Goal: Complete application form

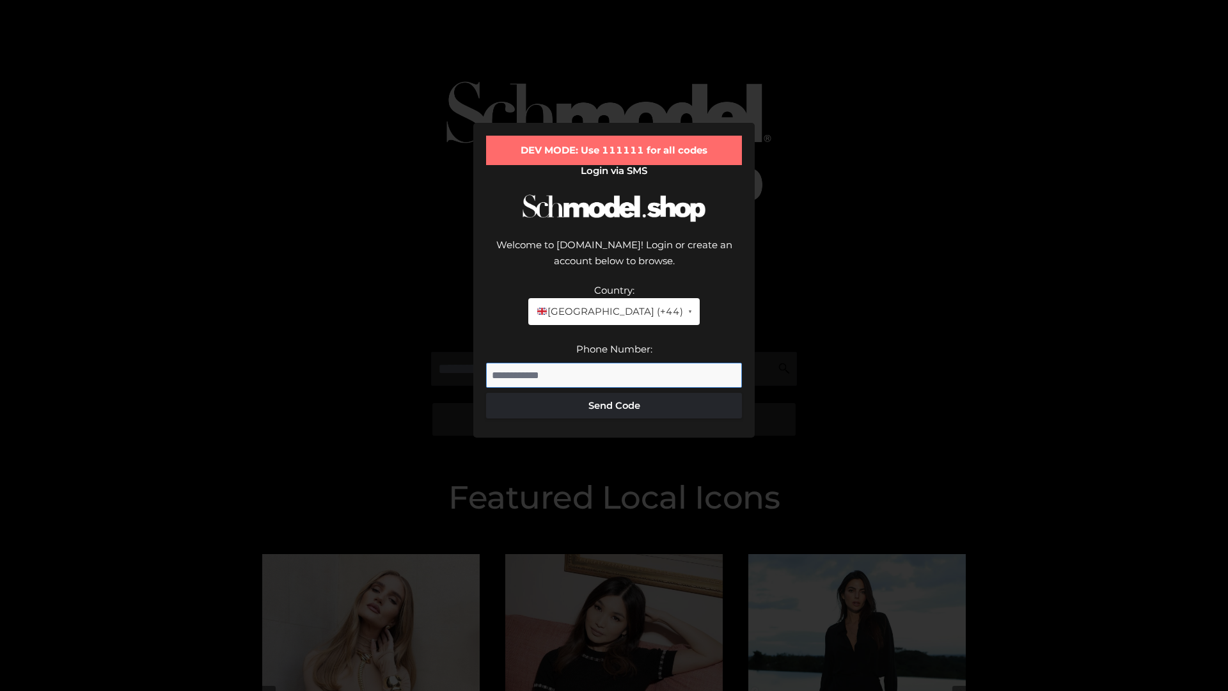
click at [614, 363] on input "Phone Number:" at bounding box center [614, 376] width 256 height 26
type input "**********"
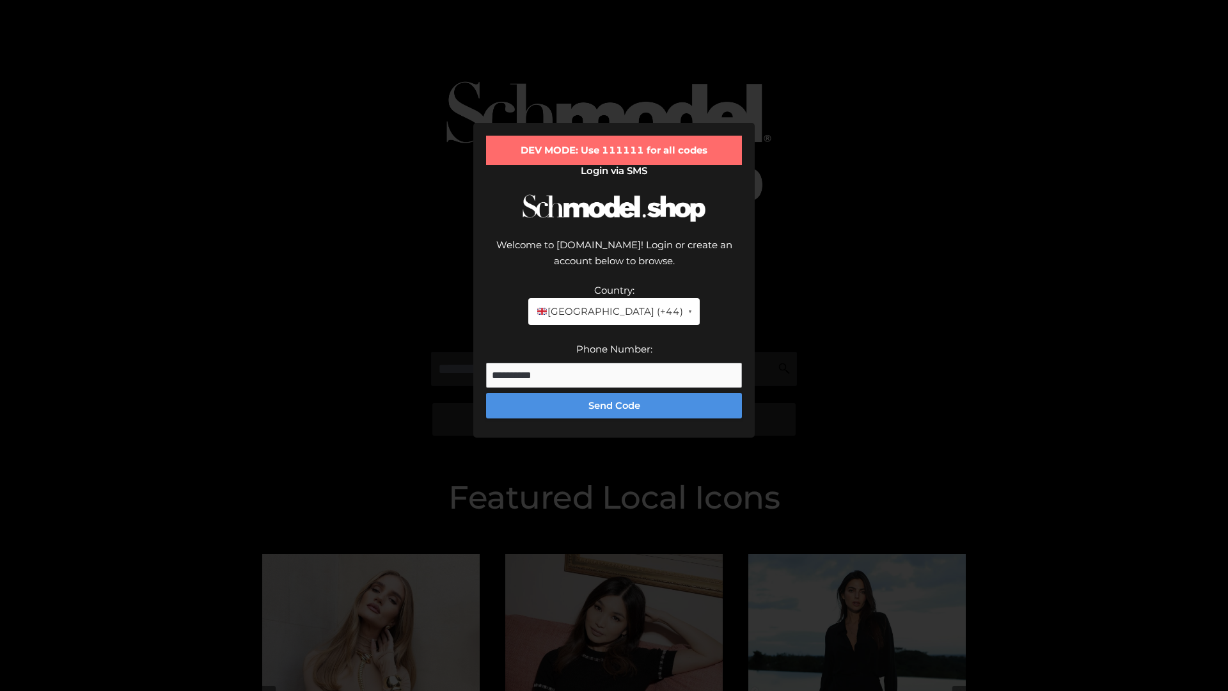
click at [614, 393] on button "Send Code" at bounding box center [614, 406] width 256 height 26
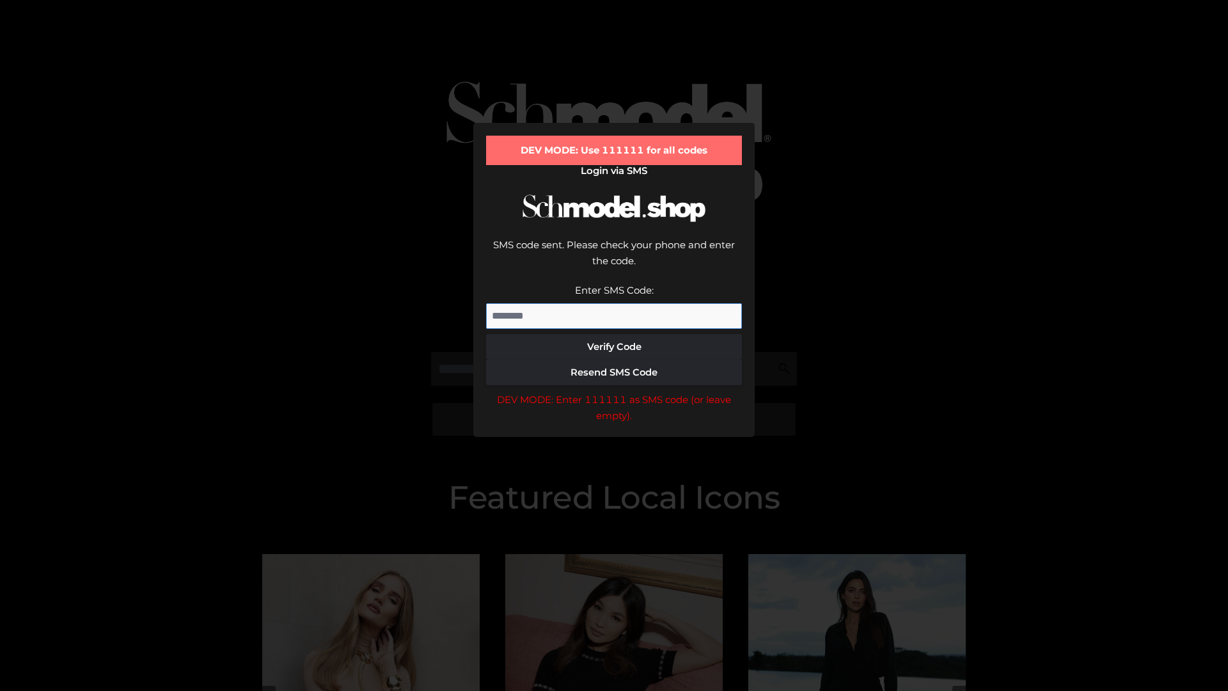
click at [614, 303] on input "Enter SMS Code:" at bounding box center [614, 316] width 256 height 26
type input "******"
click at [614, 334] on button "Verify Code" at bounding box center [614, 347] width 256 height 26
click at [614, 391] on div "DEV MODE: Enter 111111 as SMS code (or leave empty)." at bounding box center [614, 407] width 256 height 33
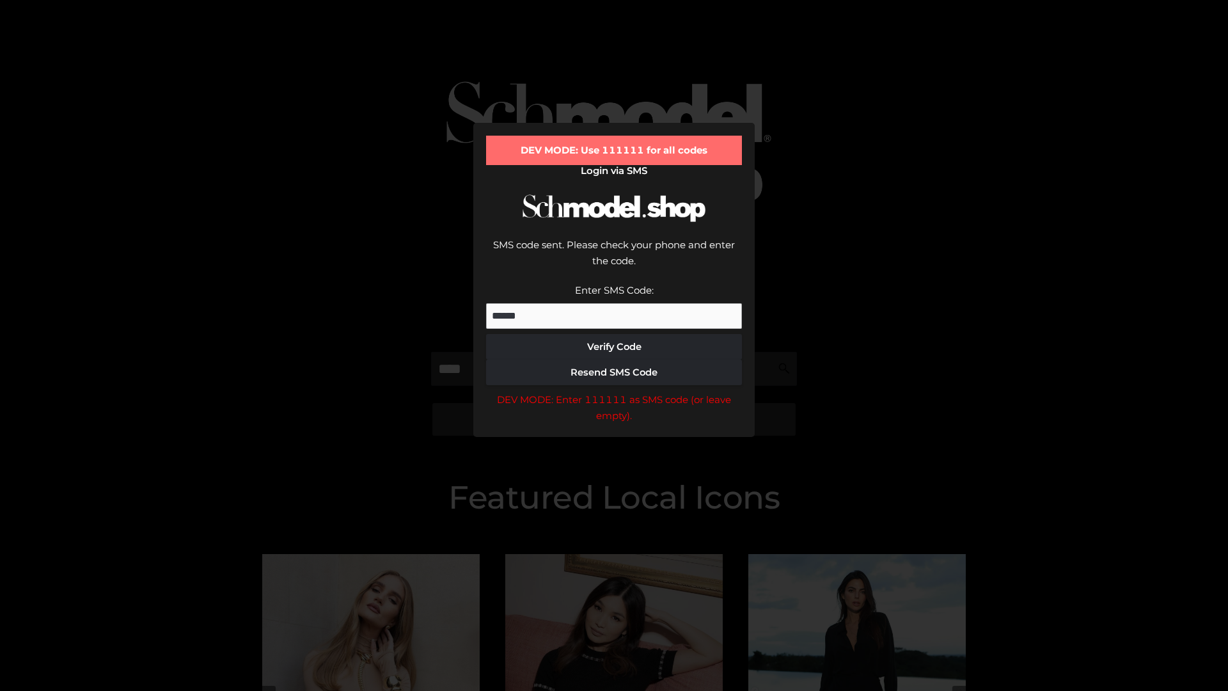
click at [614, 391] on div "DEV MODE: Enter 111111 as SMS code (or leave empty)." at bounding box center [614, 407] width 256 height 33
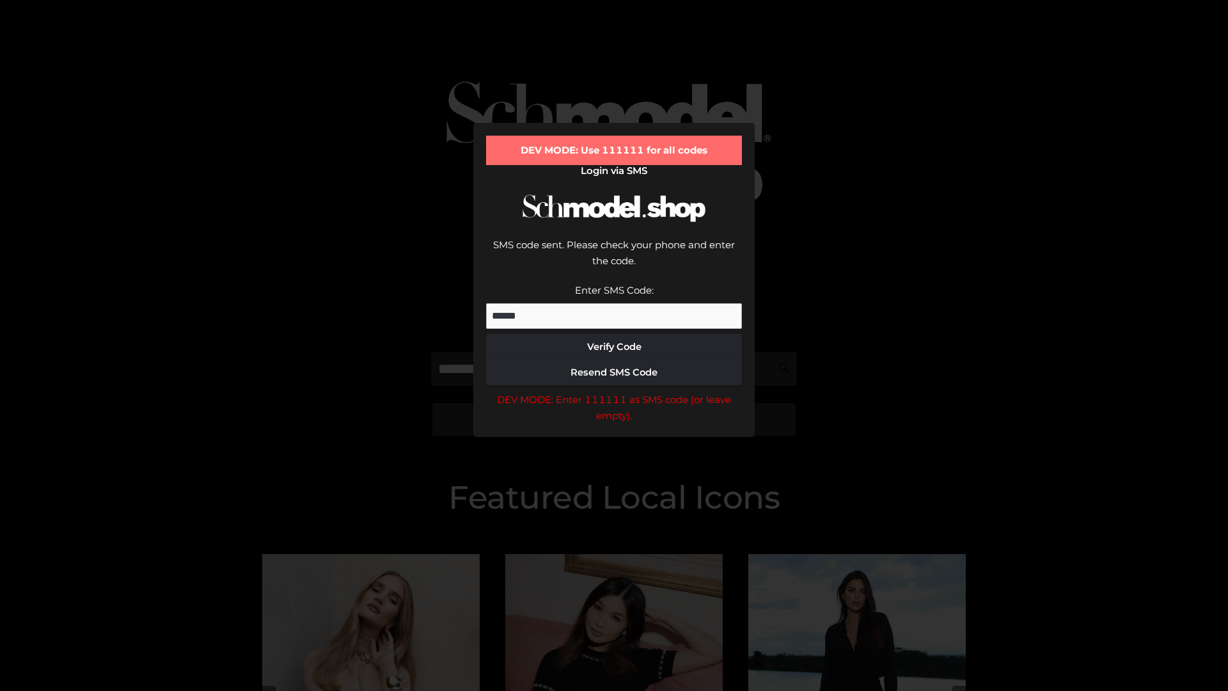
click at [614, 391] on div "DEV MODE: Enter 111111 as SMS code (or leave empty)." at bounding box center [614, 407] width 256 height 33
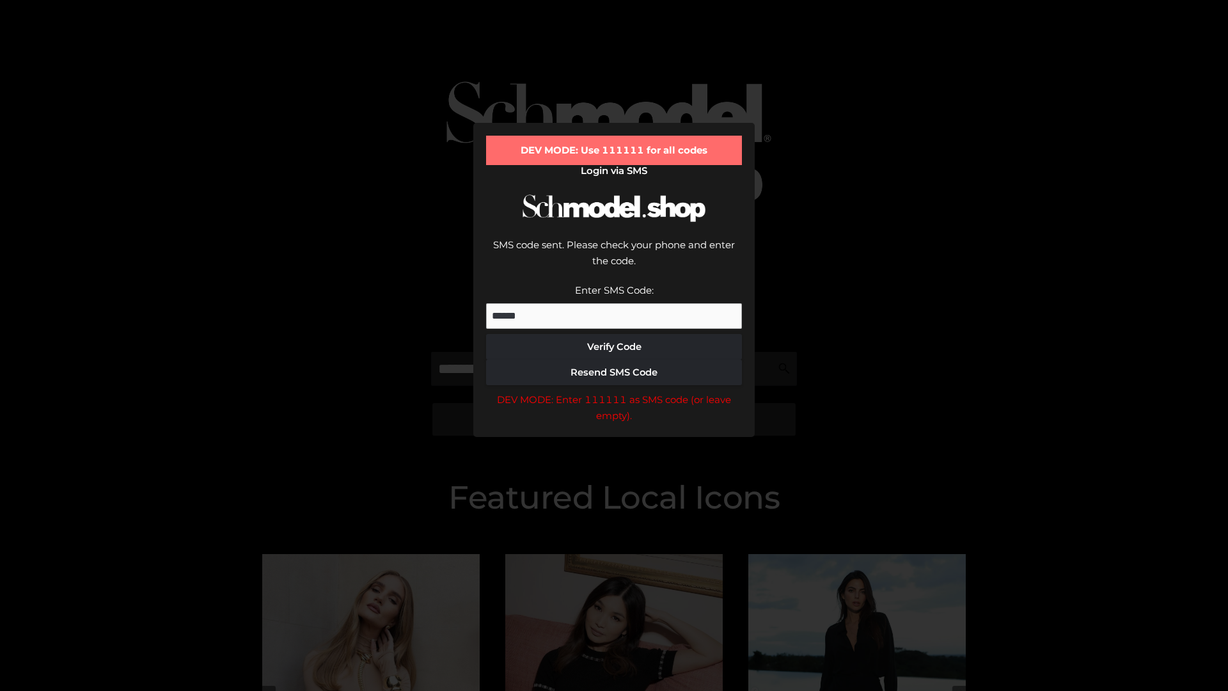
click at [614, 391] on div "DEV MODE: Enter 111111 as SMS code (or leave empty)." at bounding box center [614, 407] width 256 height 33
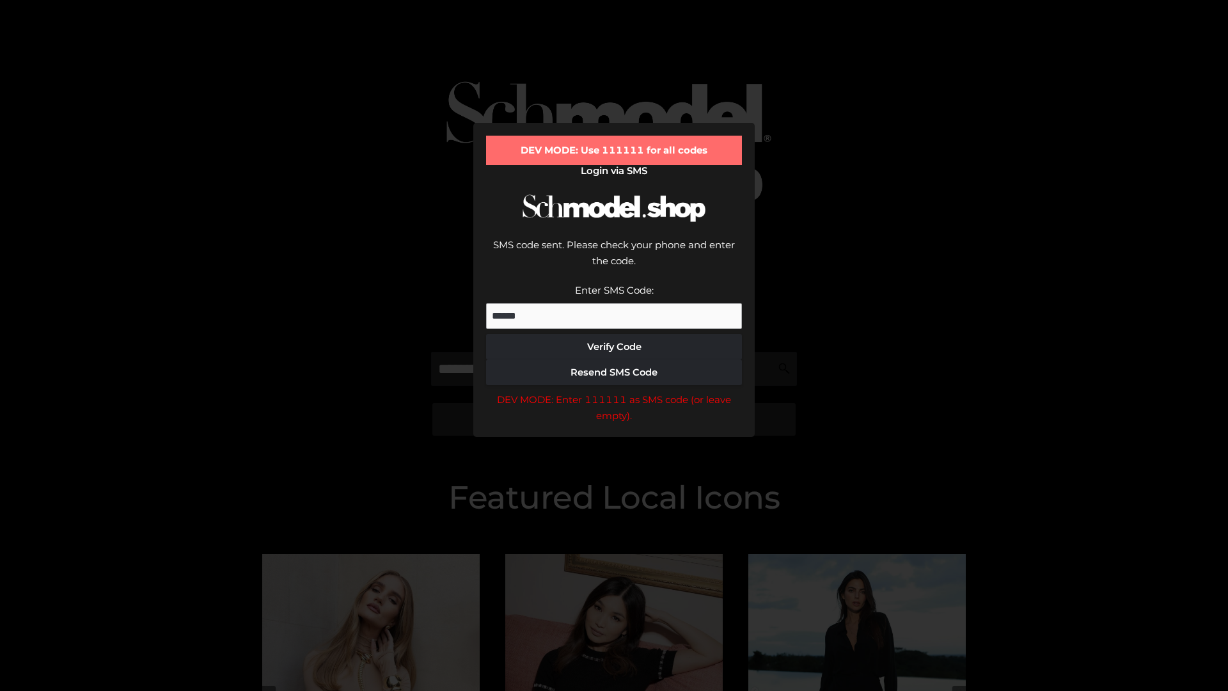
click at [614, 391] on div "DEV MODE: Enter 111111 as SMS code (or leave empty)." at bounding box center [614, 407] width 256 height 33
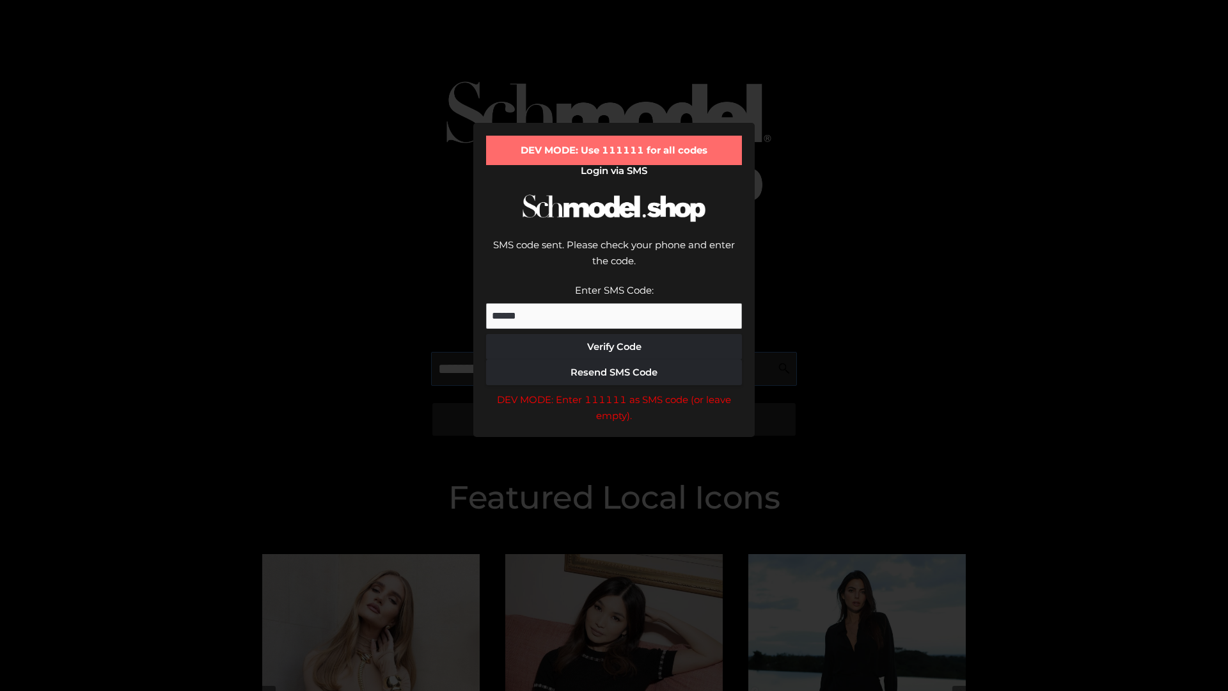
scroll to position [0, 1]
click at [614, 391] on div "DEV MODE: Enter 111111 as SMS code (or leave empty)." at bounding box center [614, 407] width 256 height 33
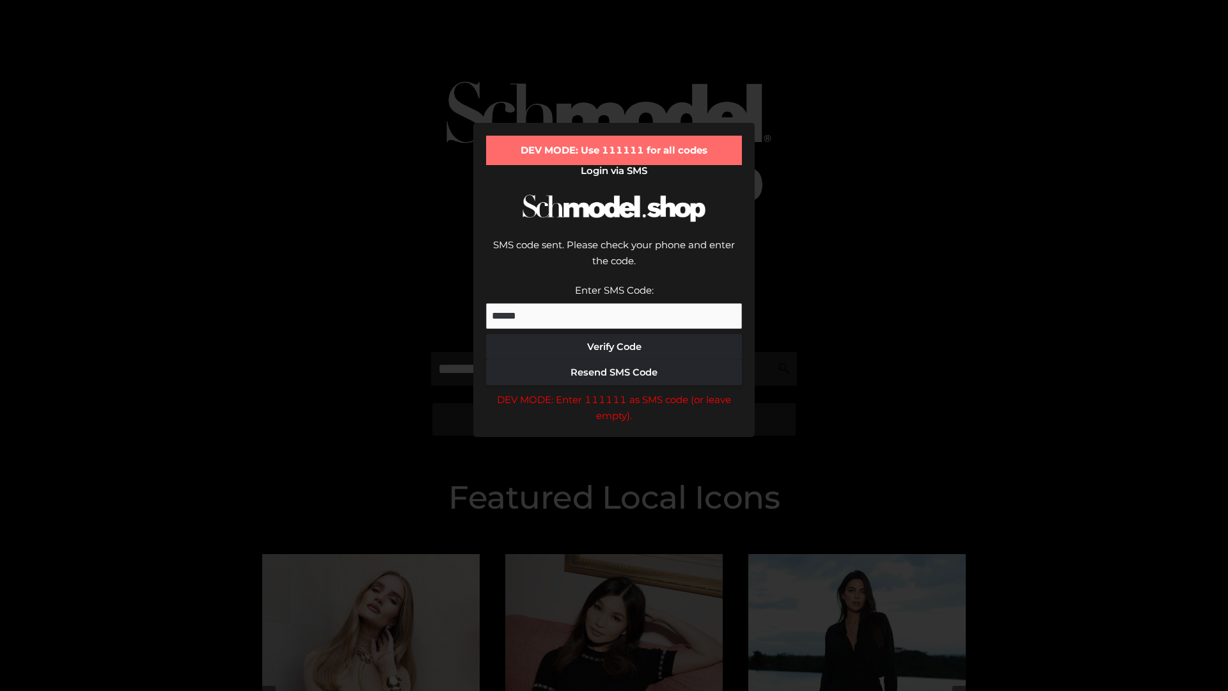
click at [614, 391] on div "DEV MODE: Enter 111111 as SMS code (or leave empty)." at bounding box center [614, 407] width 256 height 33
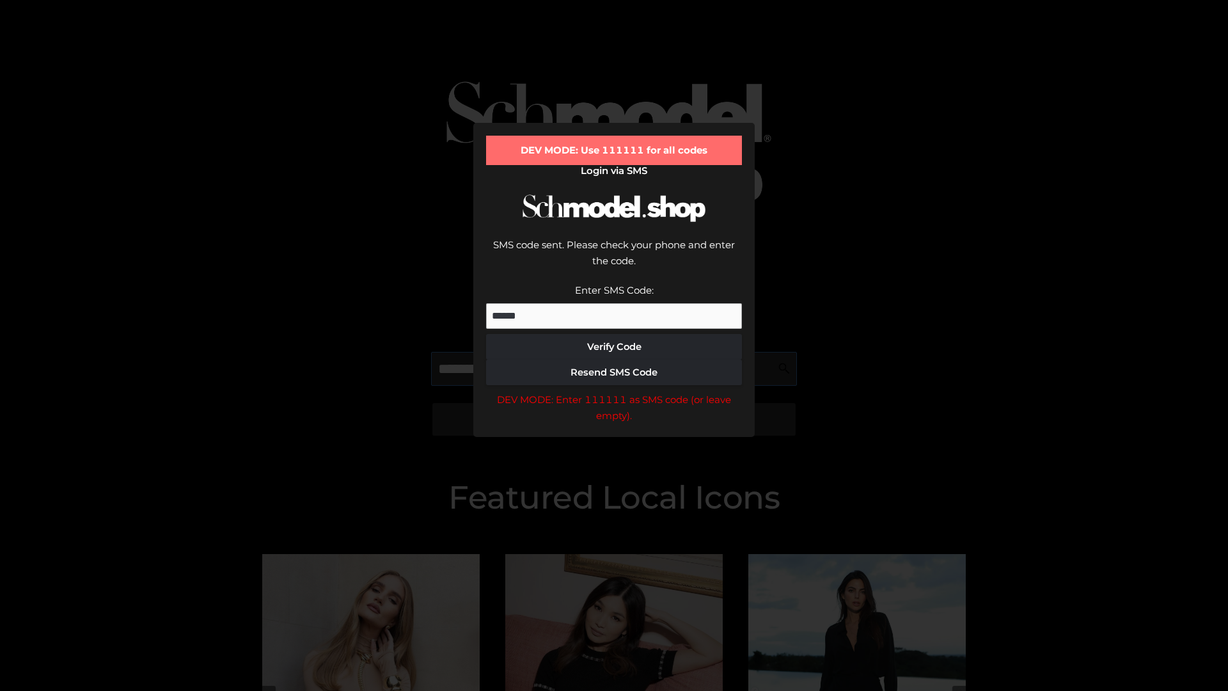
scroll to position [0, 78]
click at [614, 391] on div "DEV MODE: Enter 111111 as SMS code (or leave empty)." at bounding box center [614, 407] width 256 height 33
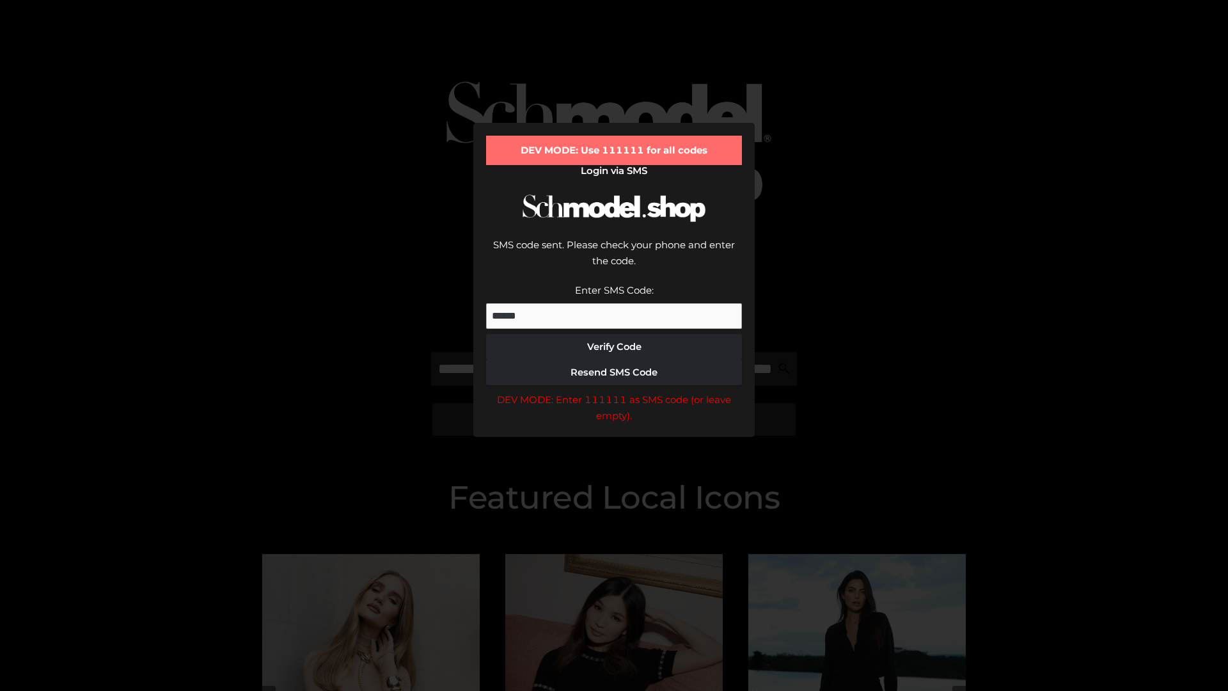
click at [614, 391] on div "DEV MODE: Enter 111111 as SMS code (or leave empty)." at bounding box center [614, 407] width 256 height 33
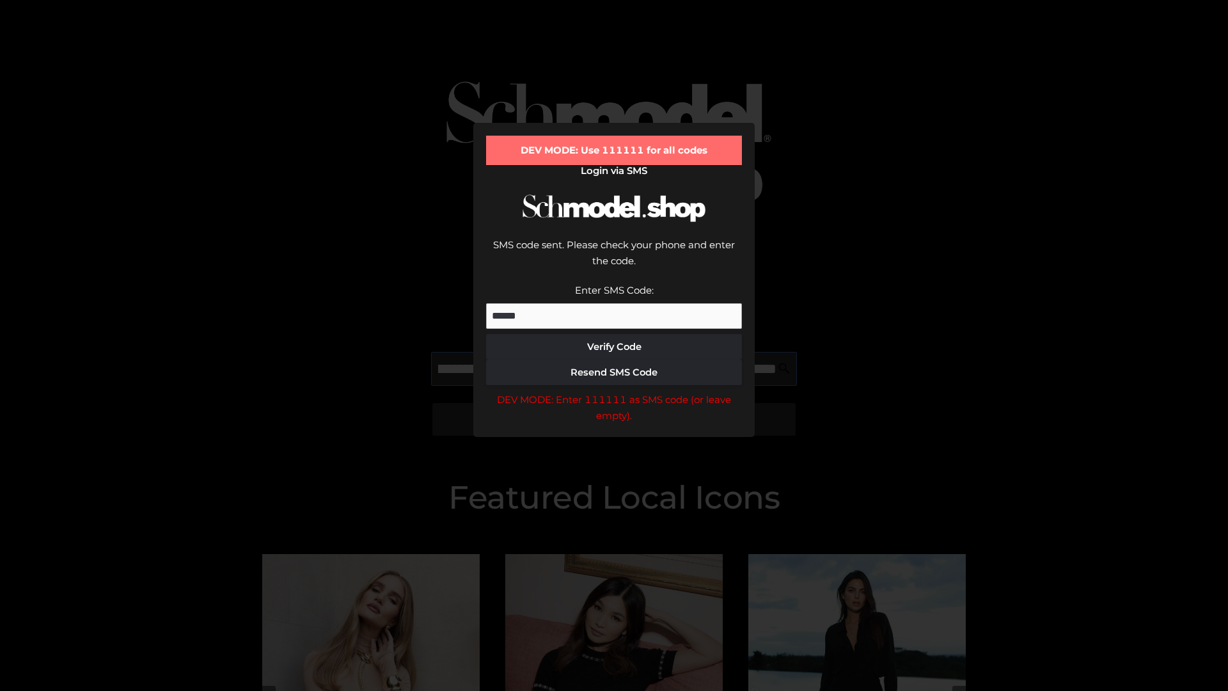
scroll to position [0, 159]
click at [614, 391] on div "DEV MODE: Enter 111111 as SMS code (or leave empty)." at bounding box center [614, 407] width 256 height 33
type input "**********"
